Goal: Task Accomplishment & Management: Manage account settings

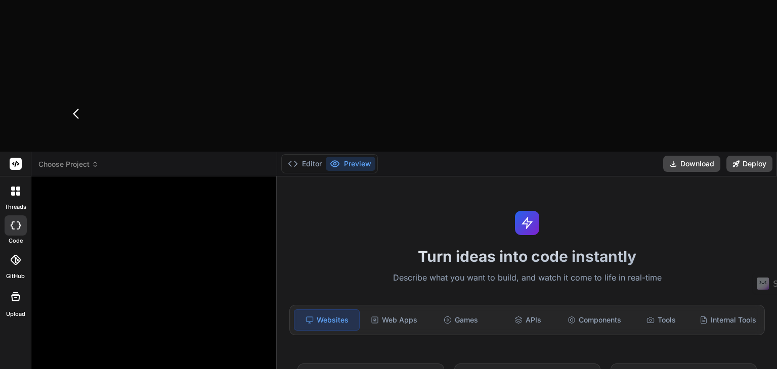
type textarea "x"
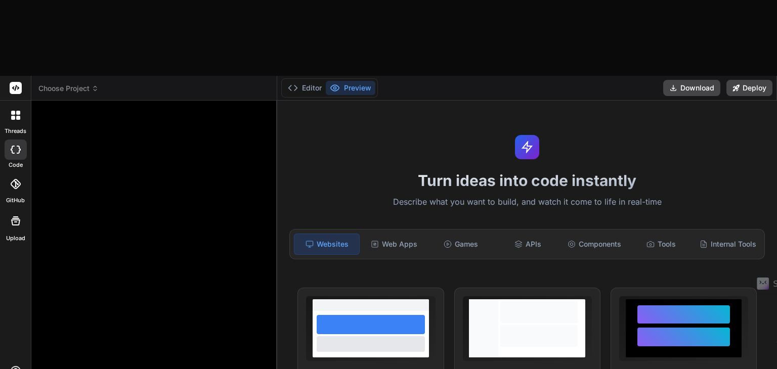
type textarea "x"
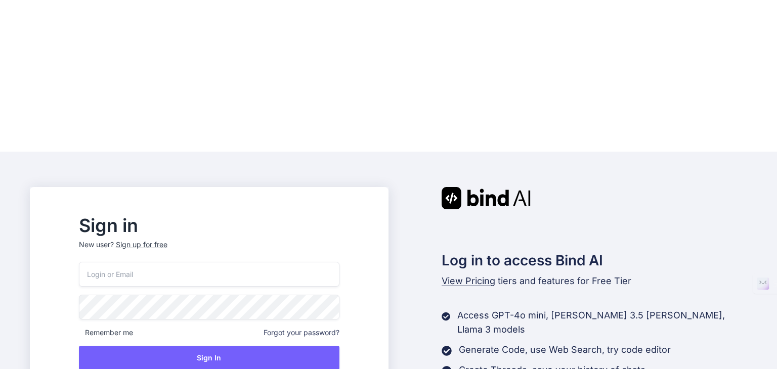
click at [170, 262] on input "email" at bounding box center [209, 274] width 260 height 25
click at [243, 262] on input "email" at bounding box center [209, 274] width 260 height 25
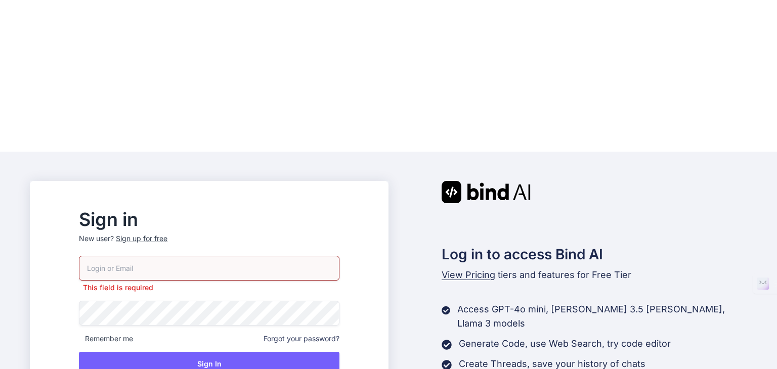
click at [212, 256] on input "email" at bounding box center [209, 268] width 260 height 25
type input "[EMAIL_ADDRESS][DOMAIN_NAME]"
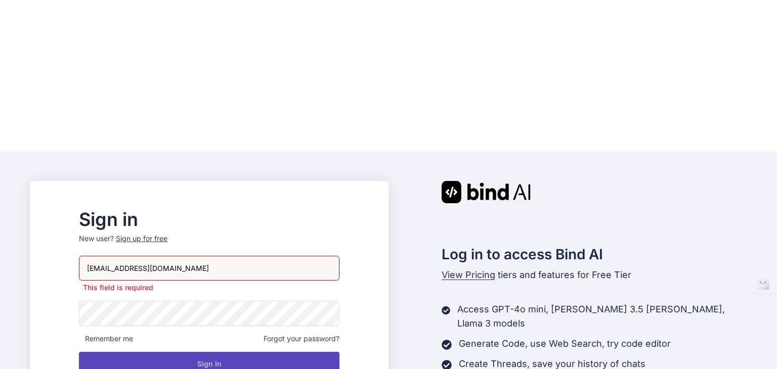
click at [222, 352] on button "Sign In" at bounding box center [209, 364] width 260 height 24
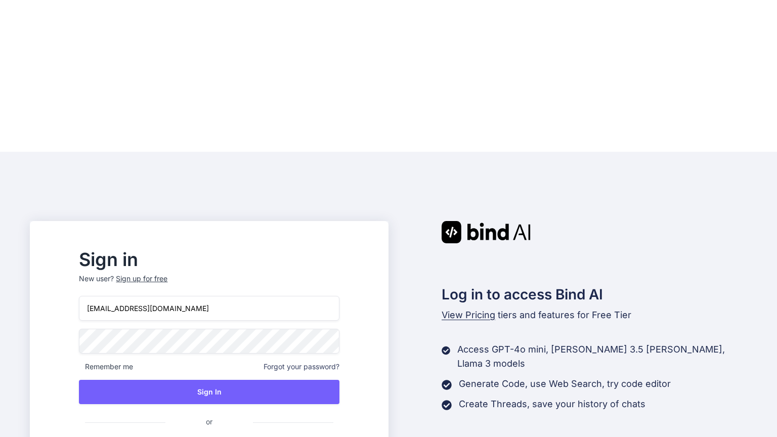
click at [666, 152] on div "Sign in New user? Sign up for free tipptreff@gmail.com Remember me Forgot your …" at bounding box center [388, 370] width 777 height 437
